Goal: Feedback & Contribution: Submit feedback/report problem

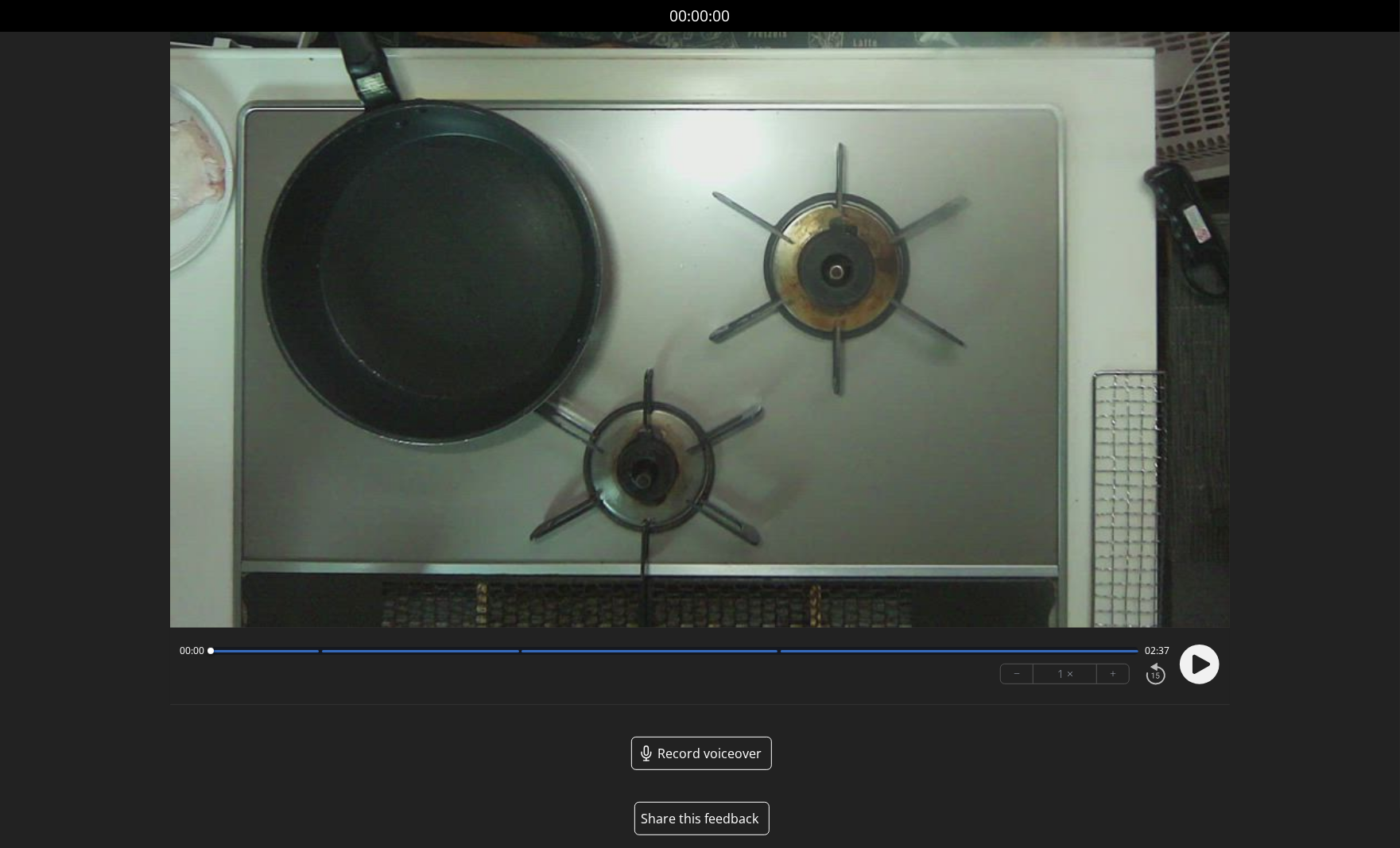
click at [708, 815] on button "Share this feedback" at bounding box center [701, 818] width 135 height 33
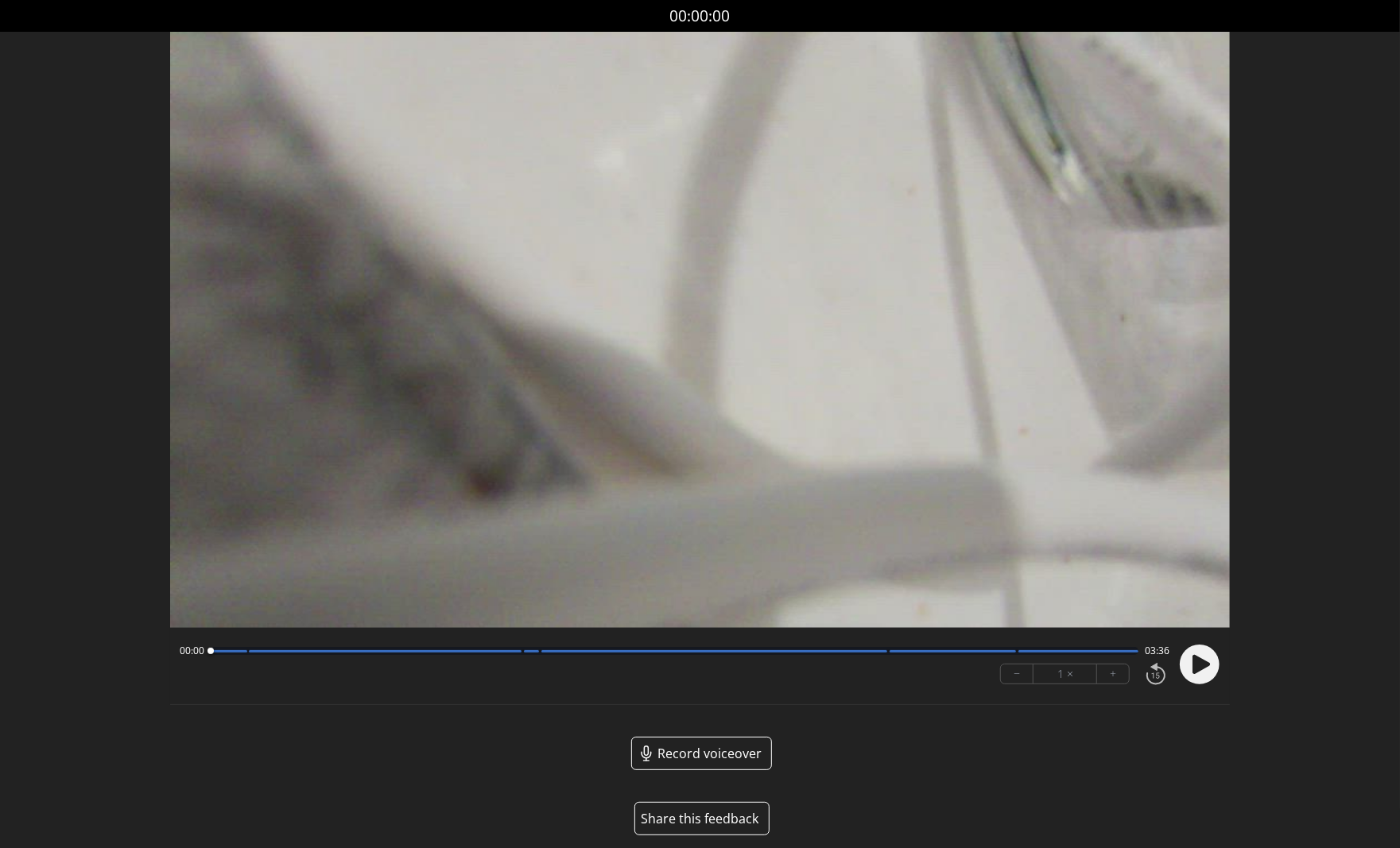
click at [706, 818] on button "Share this feedback" at bounding box center [701, 818] width 135 height 33
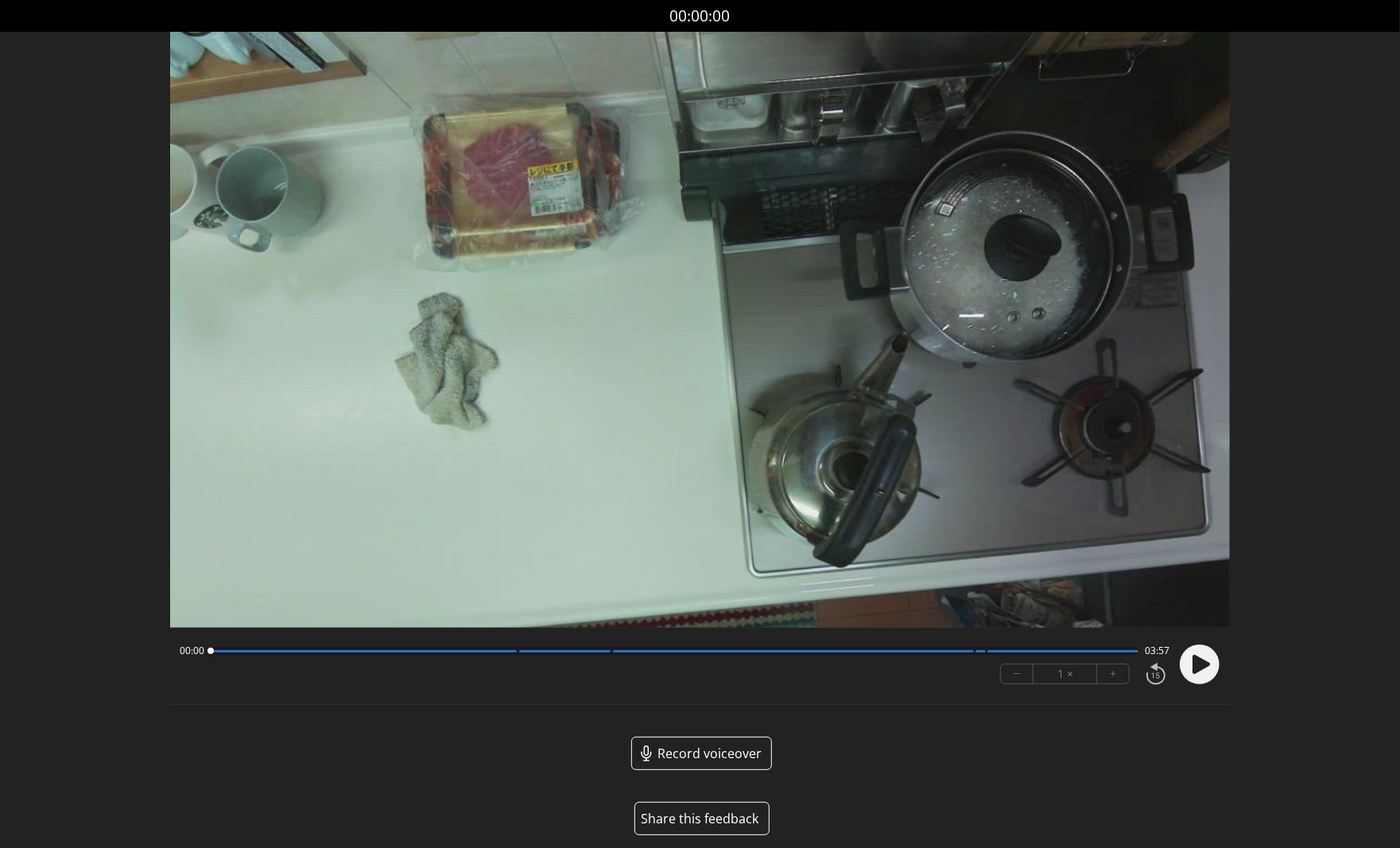
click at [707, 818] on button "Share this feedback" at bounding box center [701, 818] width 135 height 33
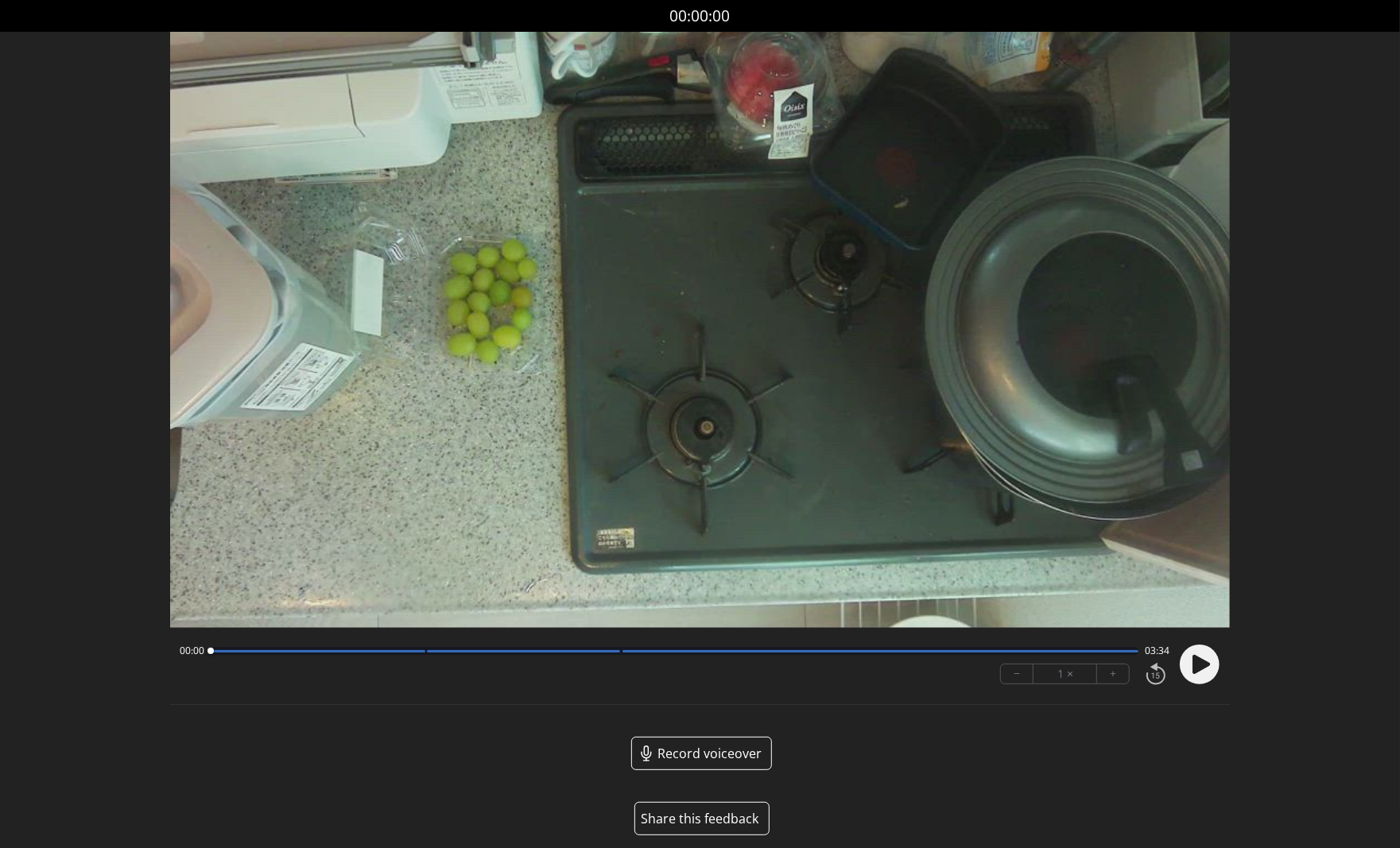
click at [708, 815] on button "Share this feedback" at bounding box center [701, 818] width 135 height 33
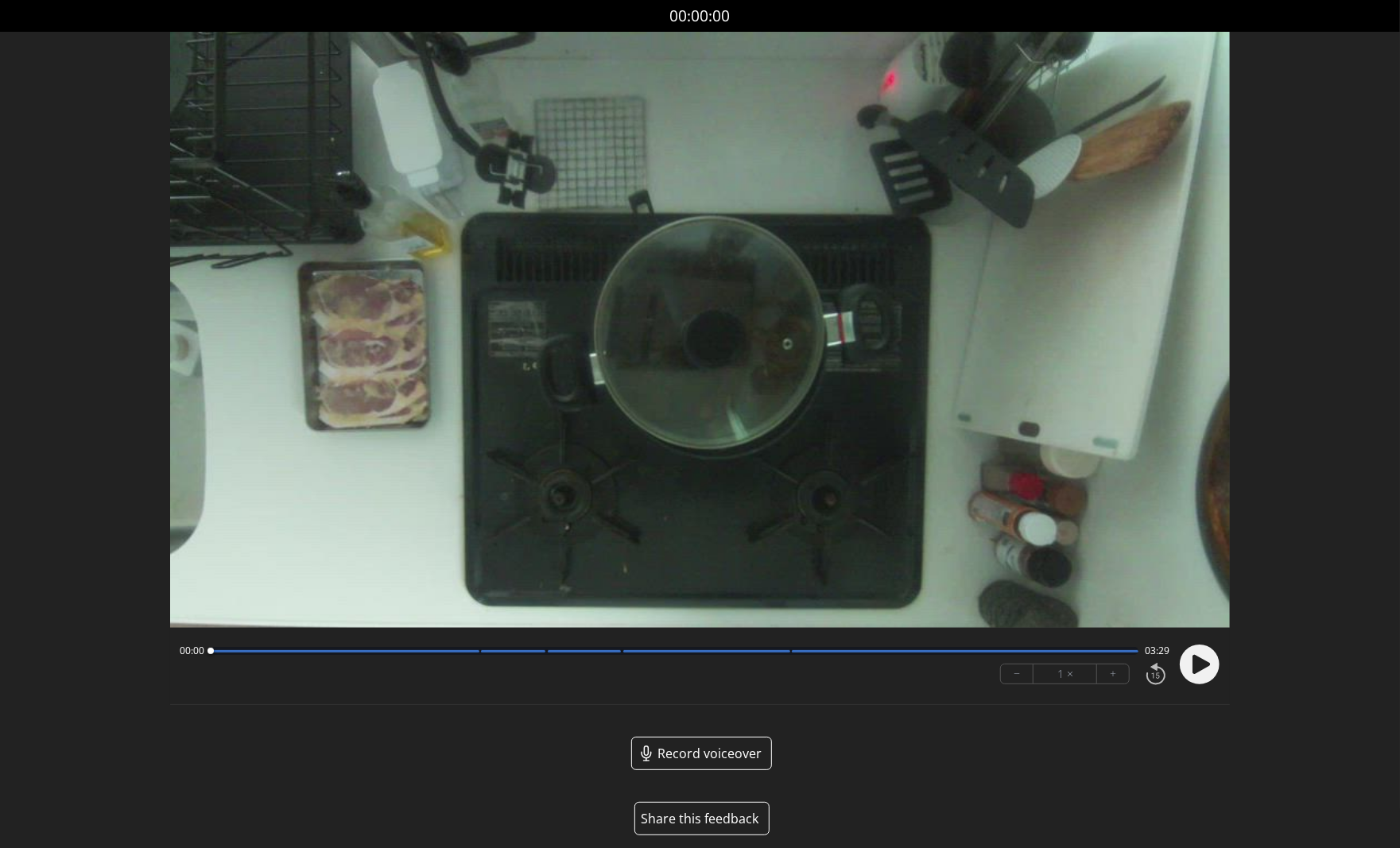
click at [714, 814] on button "Share this feedback" at bounding box center [701, 818] width 135 height 33
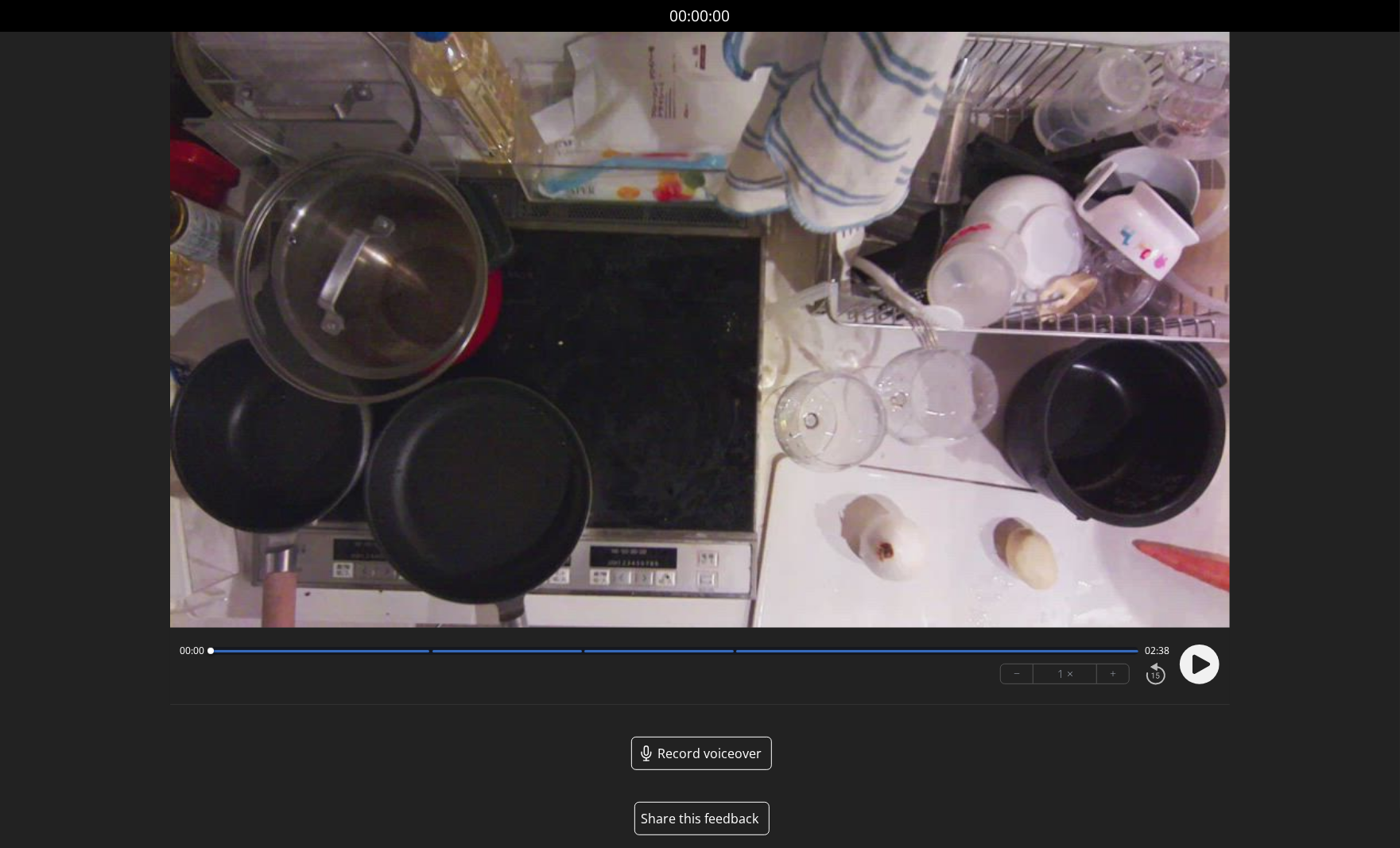
click at [708, 823] on button "Share this feedback" at bounding box center [701, 818] width 135 height 33
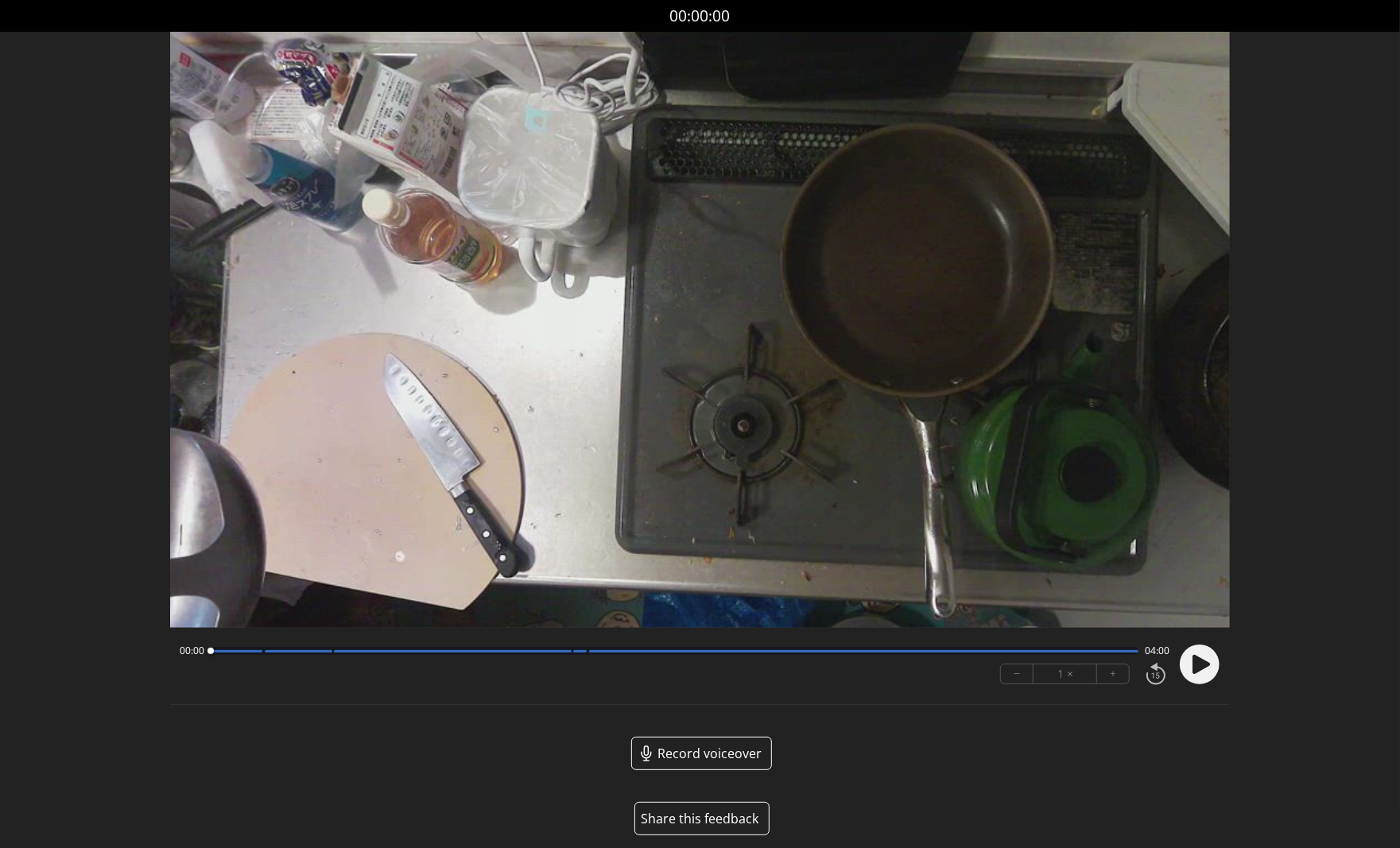
click at [707, 819] on button "Share this feedback" at bounding box center [701, 818] width 135 height 33
